Goal: Task Accomplishment & Management: Manage account settings

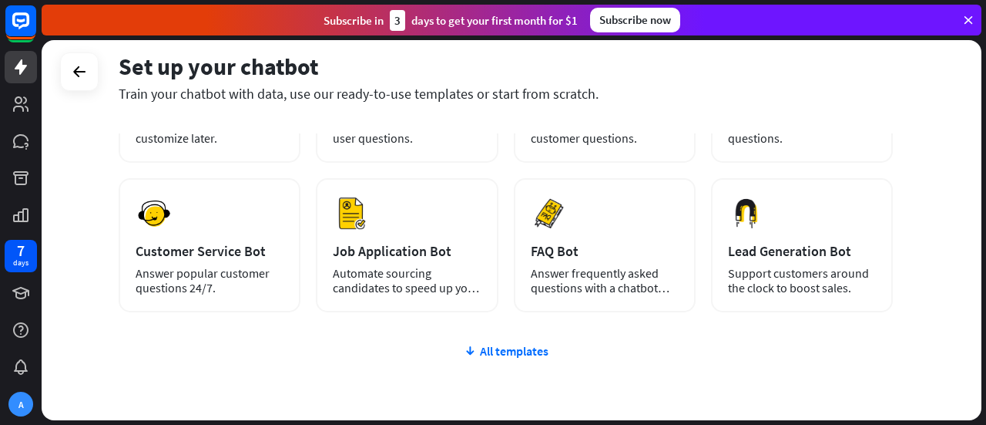
scroll to position [257, 0]
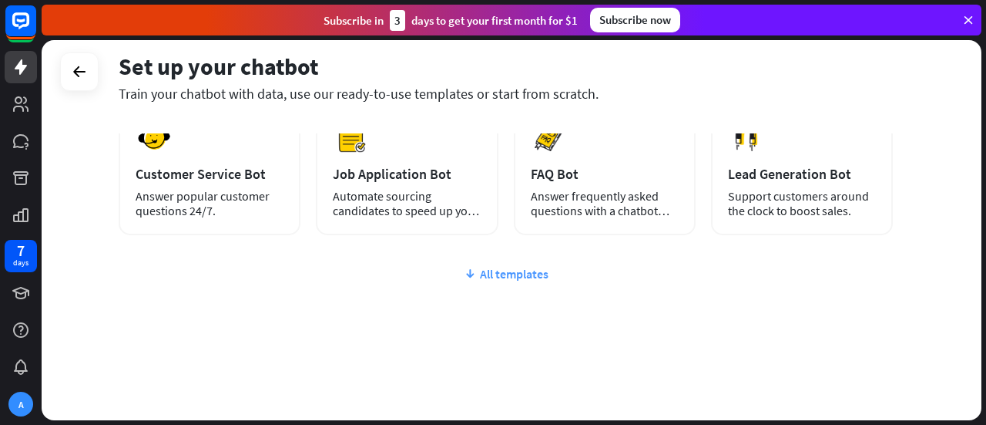
click at [507, 273] on div "All templates" at bounding box center [506, 273] width 774 height 15
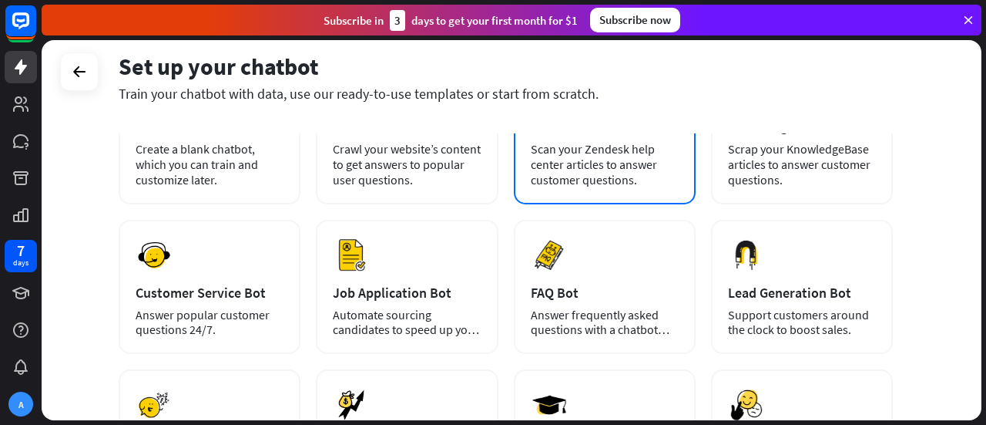
scroll to position [154, 0]
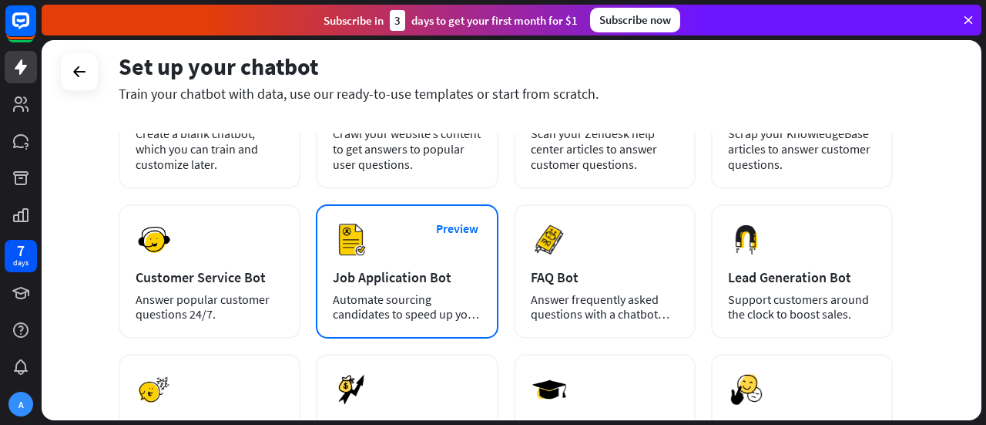
click at [438, 287] on div "Preview Job Application Bot Automate sourcing candidates to speed up your hirin…" at bounding box center [407, 271] width 182 height 134
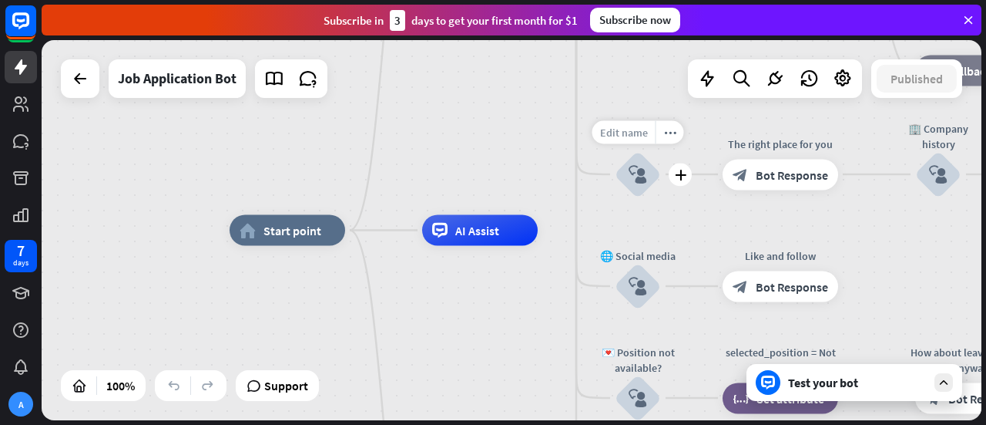
click at [619, 135] on span "Edit name" at bounding box center [624, 132] width 48 height 14
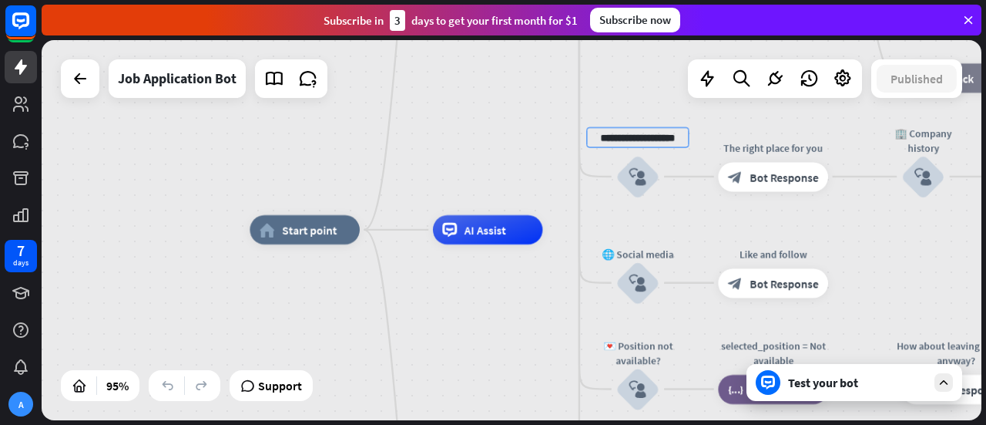
drag, startPoint x: 683, startPoint y: 139, endPoint x: 549, endPoint y: 140, distance: 134.1
click at [549, 140] on div "home_2 Start point Welcome message block_bot_response Bot Response ✨ Main menu …" at bounding box center [512, 230] width 940 height 380
type input "**"
type input "*********"
click at [547, 181] on div "home_2 Start point Welcome message block_bot_response Bot Response ✨ Main menu …" at bounding box center [512, 230] width 940 height 380
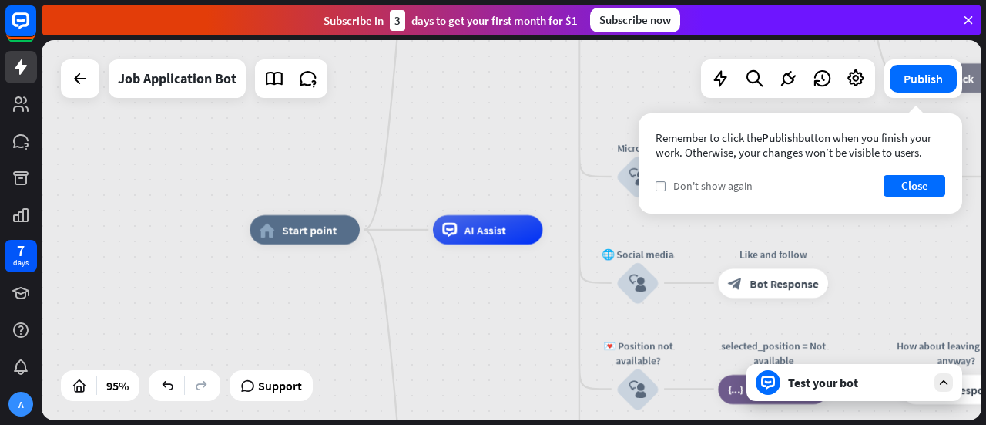
click at [715, 183] on span "Don't show again" at bounding box center [712, 186] width 79 height 14
click at [919, 180] on button "Close" at bounding box center [915, 186] width 62 height 22
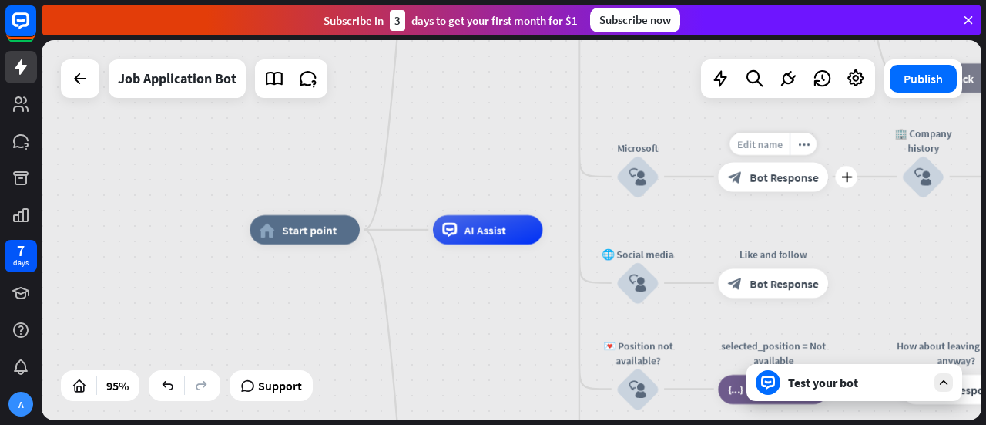
click at [764, 150] on div "Edit name" at bounding box center [760, 144] width 60 height 22
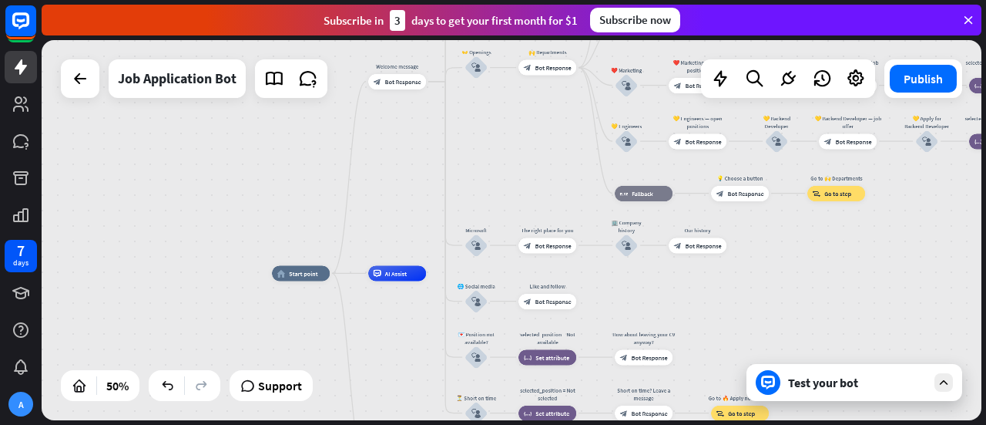
drag, startPoint x: 480, startPoint y: 351, endPoint x: 277, endPoint y: 364, distance: 203.1
click at [277, 364] on div "home_2 Start point Welcome message block_bot_response Bot Response ✨ Main menu …" at bounding box center [507, 368] width 470 height 190
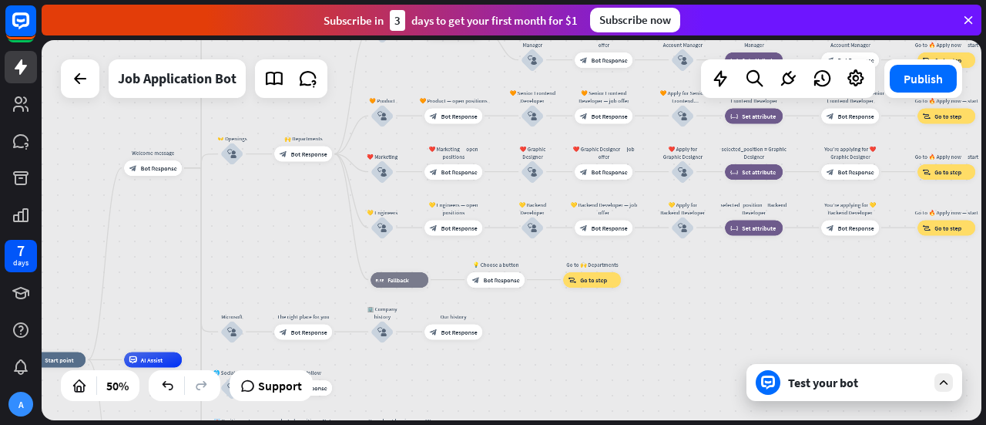
drag, startPoint x: 351, startPoint y: 153, endPoint x: 106, endPoint y: 240, distance: 259.0
click at [106, 240] on div "home_2 Start point Welcome message block_bot_response Bot Response ✨ Main menu …" at bounding box center [512, 230] width 940 height 380
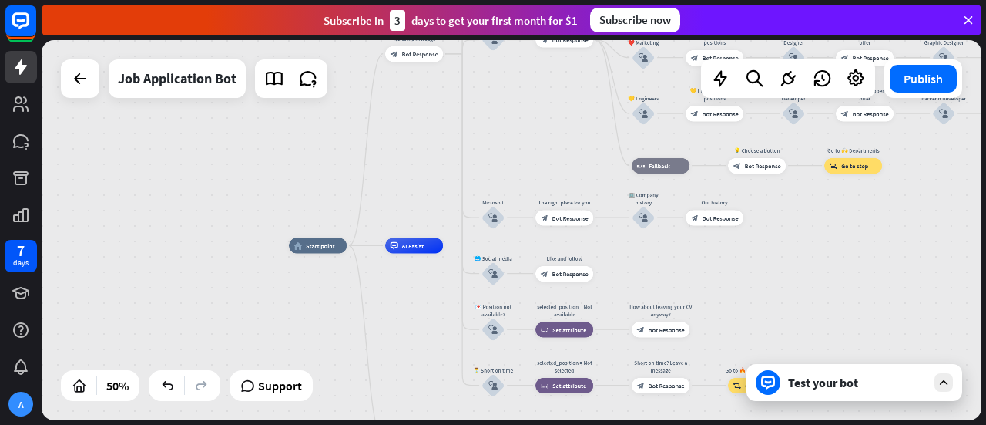
drag, startPoint x: 624, startPoint y: 371, endPoint x: 985, endPoint y: 126, distance: 436.4
click at [985, 126] on div "home_2 Start point Welcome message block_bot_response Bot Response ✨ Main menu …" at bounding box center [514, 232] width 945 height 384
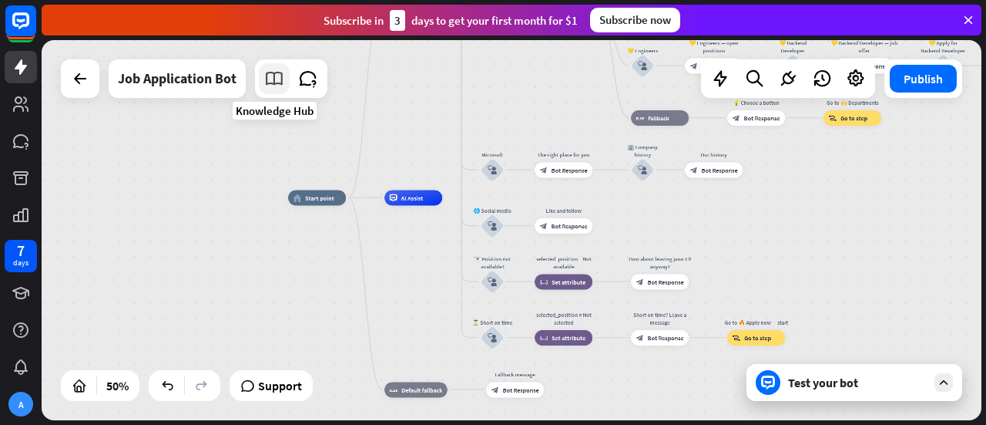
click at [275, 76] on icon at bounding box center [274, 79] width 20 height 20
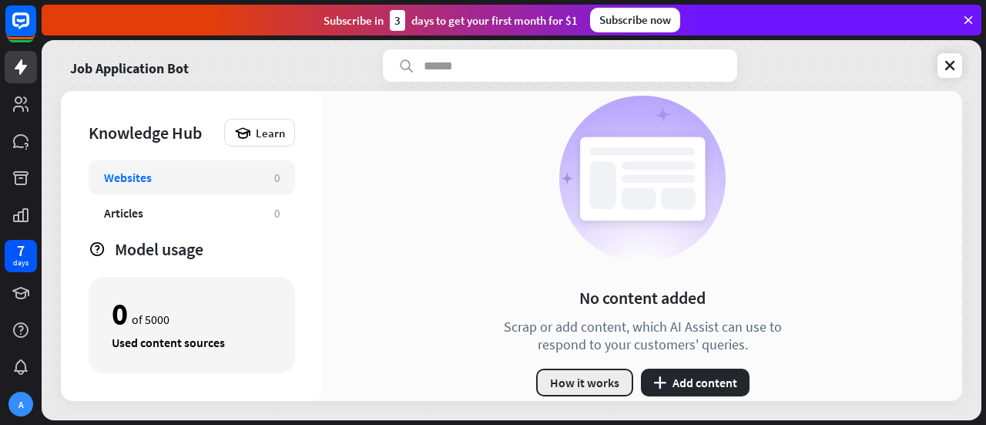
click at [595, 384] on button "How it works" at bounding box center [584, 382] width 97 height 28
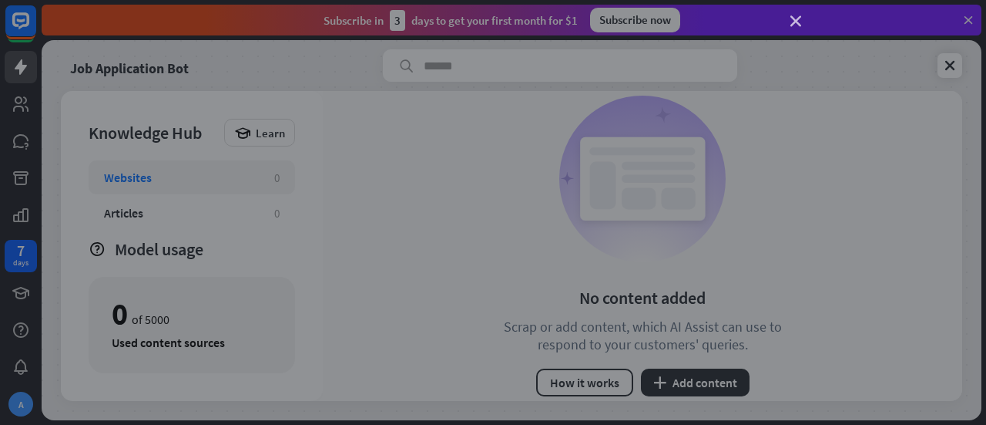
click at [794, 17] on icon "close" at bounding box center [795, 21] width 11 height 11
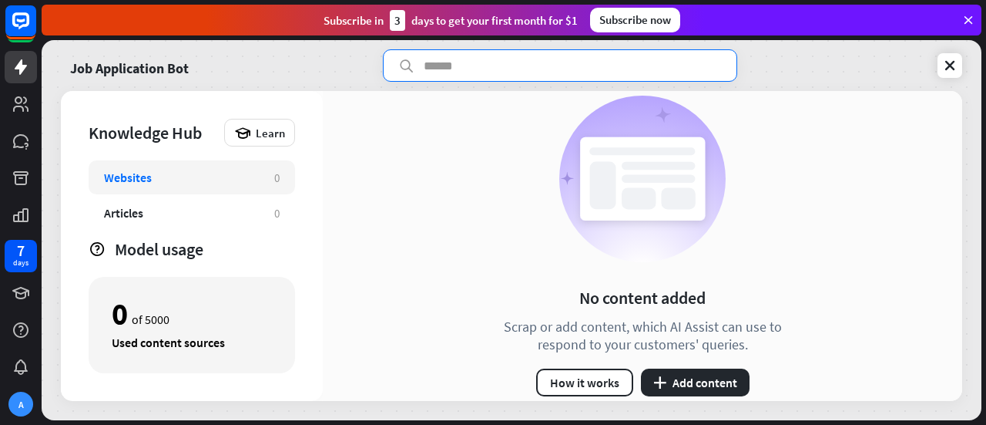
click at [481, 62] on input "text" at bounding box center [560, 65] width 354 height 32
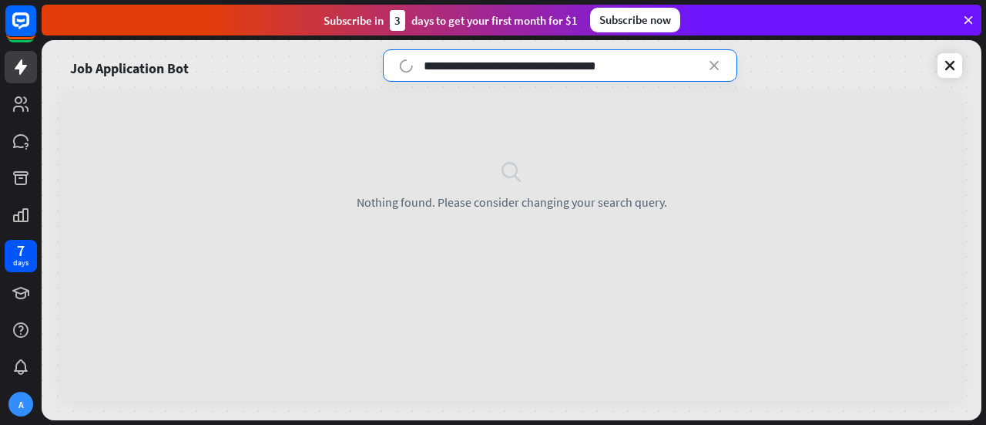
type input "**********"
click at [20, 61] on icon at bounding box center [21, 66] width 12 height 15
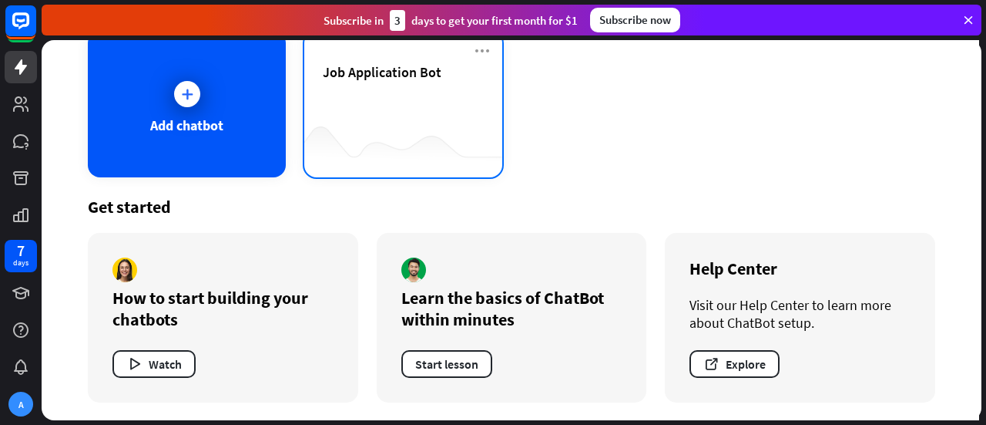
scroll to position [20, 0]
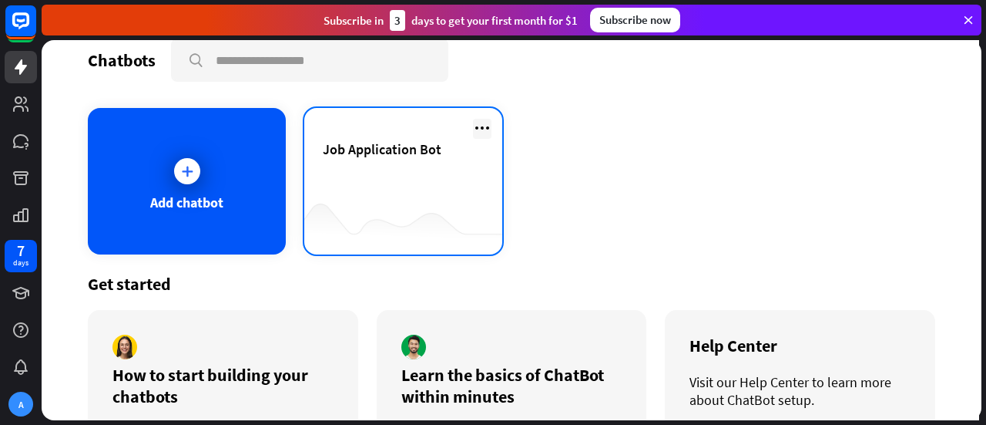
click at [474, 127] on icon at bounding box center [482, 128] width 18 height 18
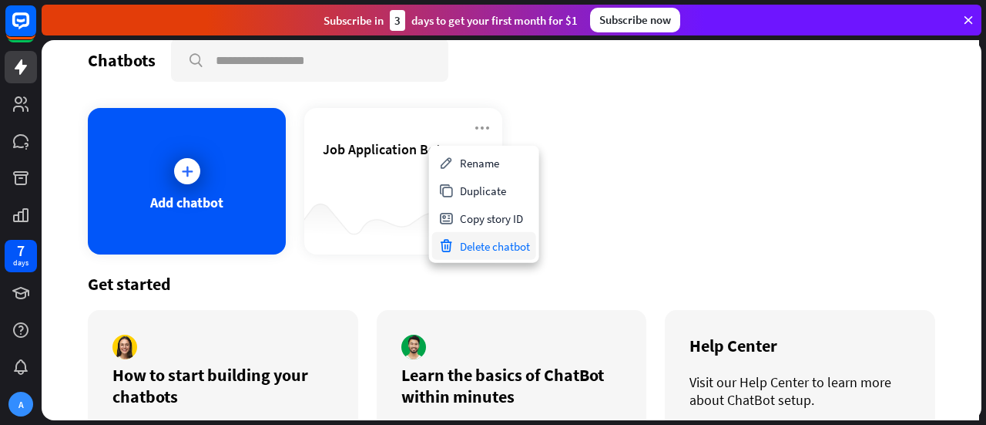
click at [459, 246] on div "Delete chatbot" at bounding box center [484, 246] width 104 height 28
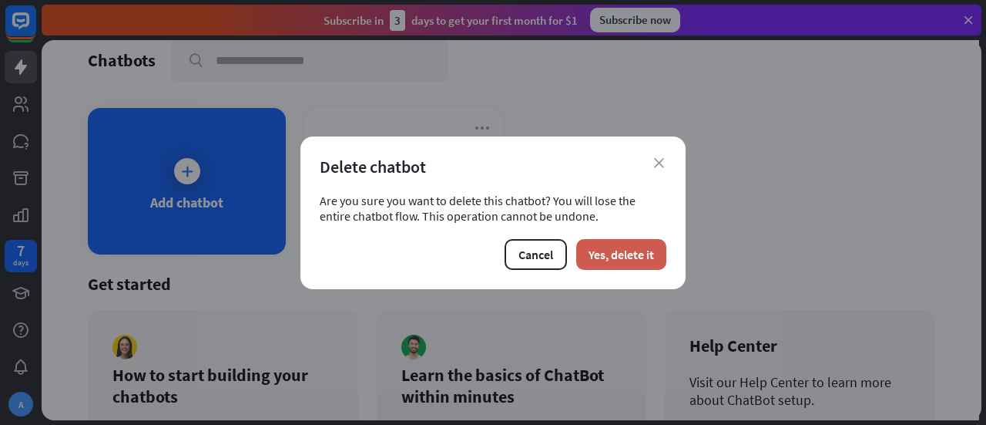
click at [643, 250] on button "Yes, delete it" at bounding box center [621, 254] width 90 height 31
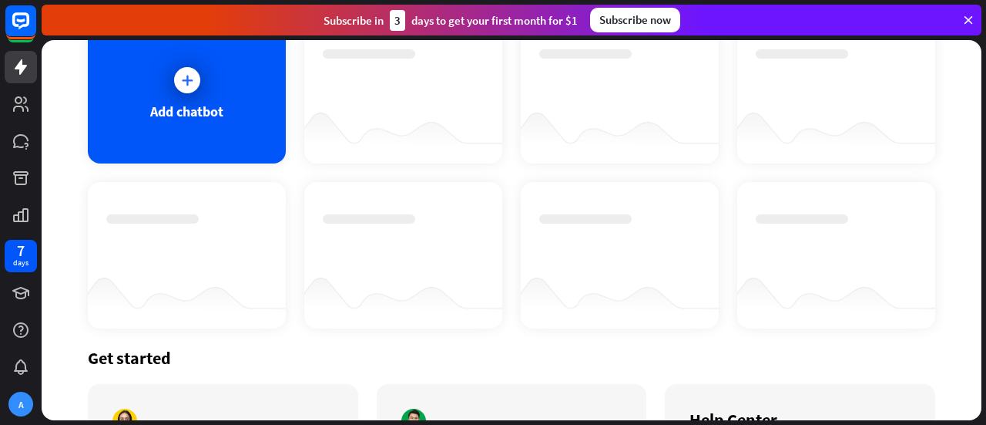
scroll to position [108, 0]
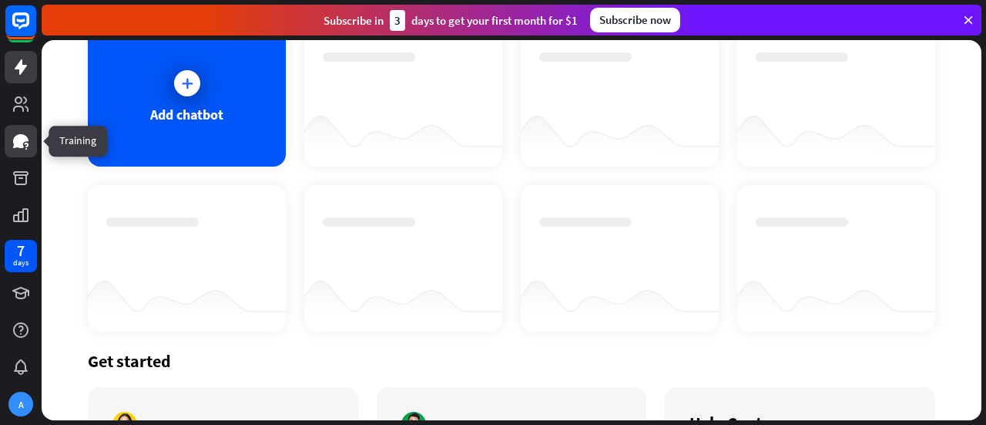
click at [17, 141] on icon at bounding box center [20, 141] width 15 height 14
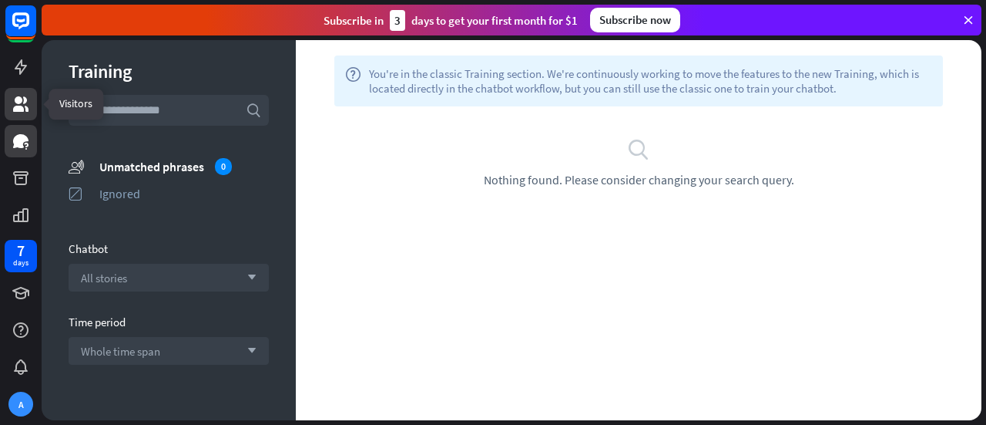
click at [20, 99] on icon at bounding box center [20, 103] width 15 height 15
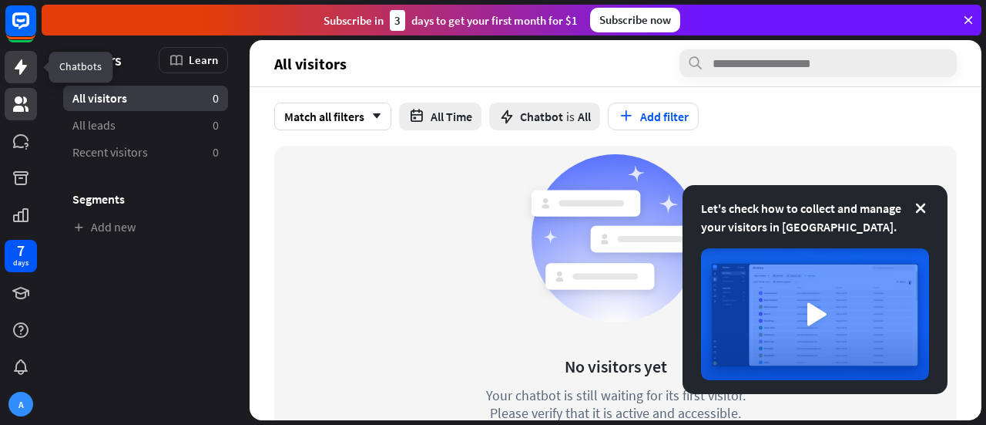
click at [18, 74] on icon at bounding box center [21, 67] width 18 height 18
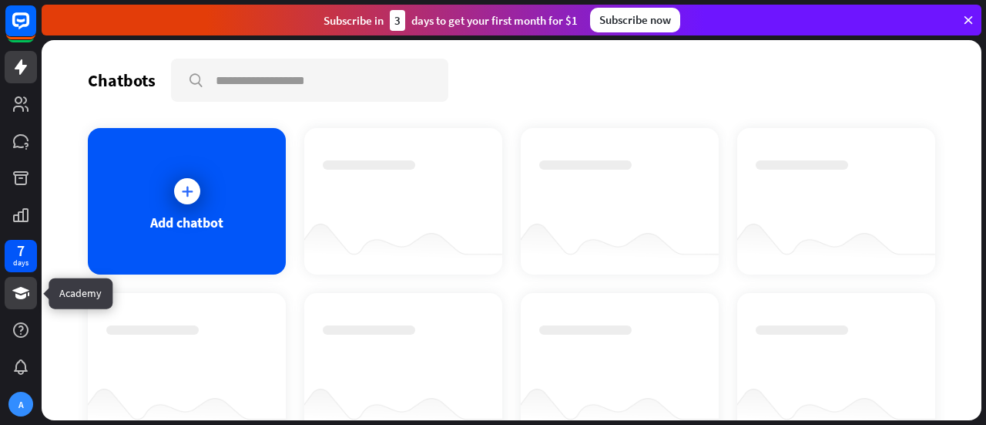
click at [21, 290] on icon at bounding box center [20, 293] width 17 height 12
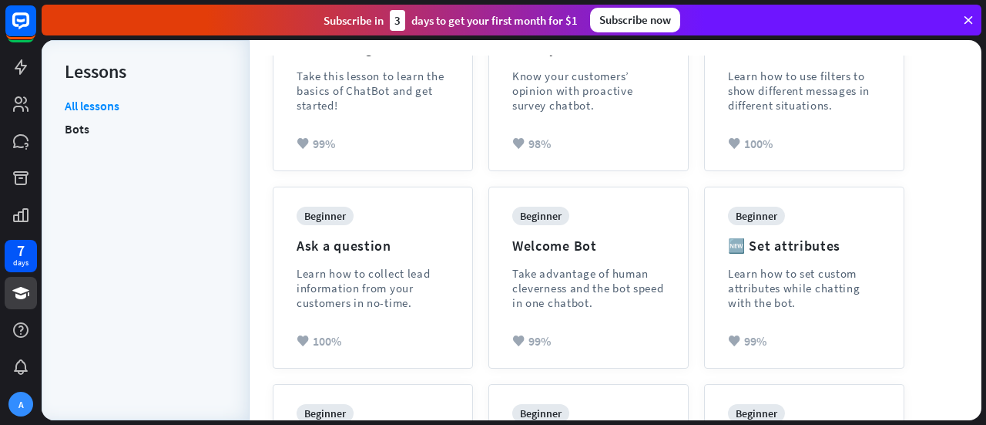
scroll to position [231, 0]
